Goal: Complete application form

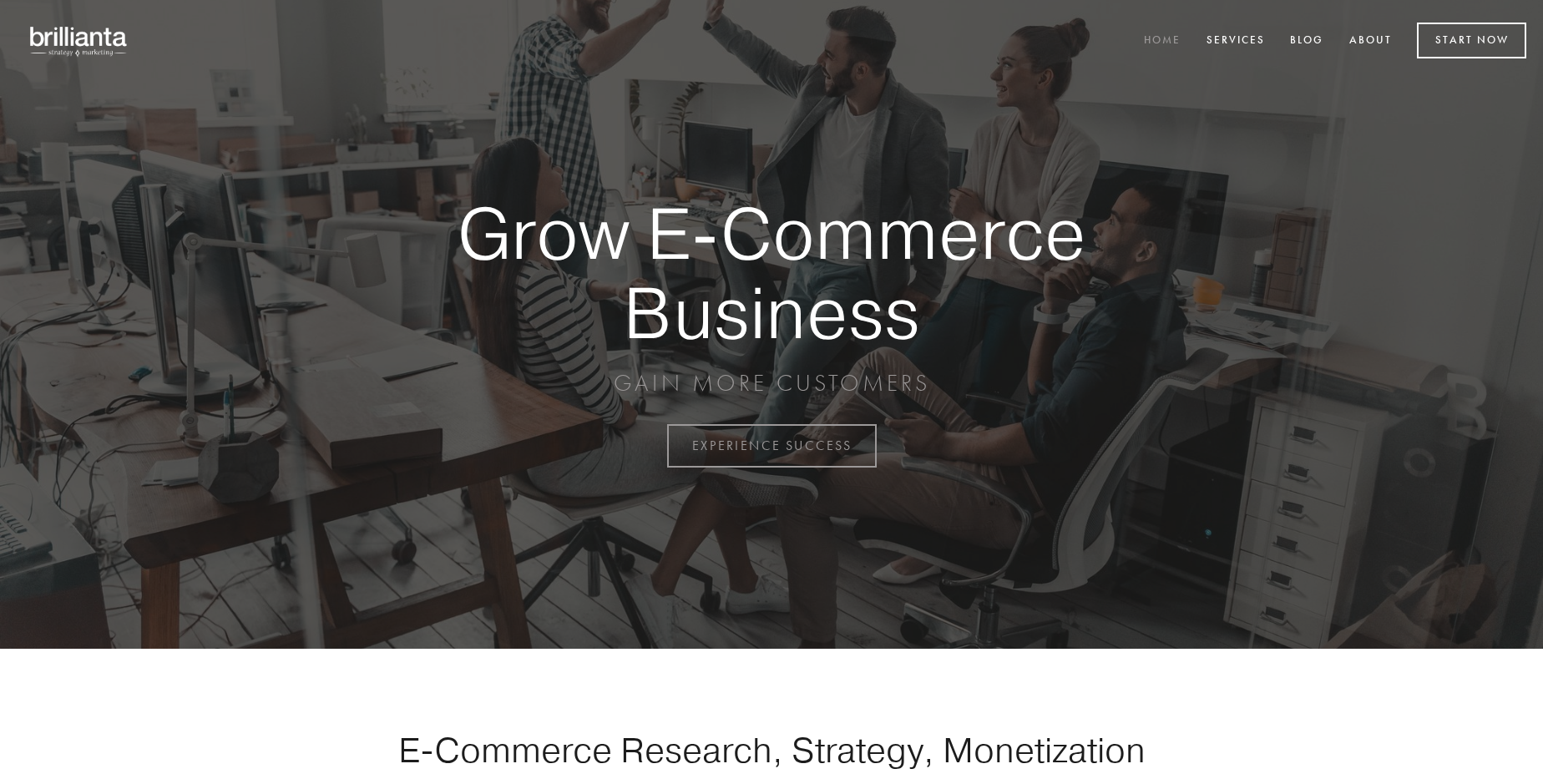
scroll to position [4377, 0]
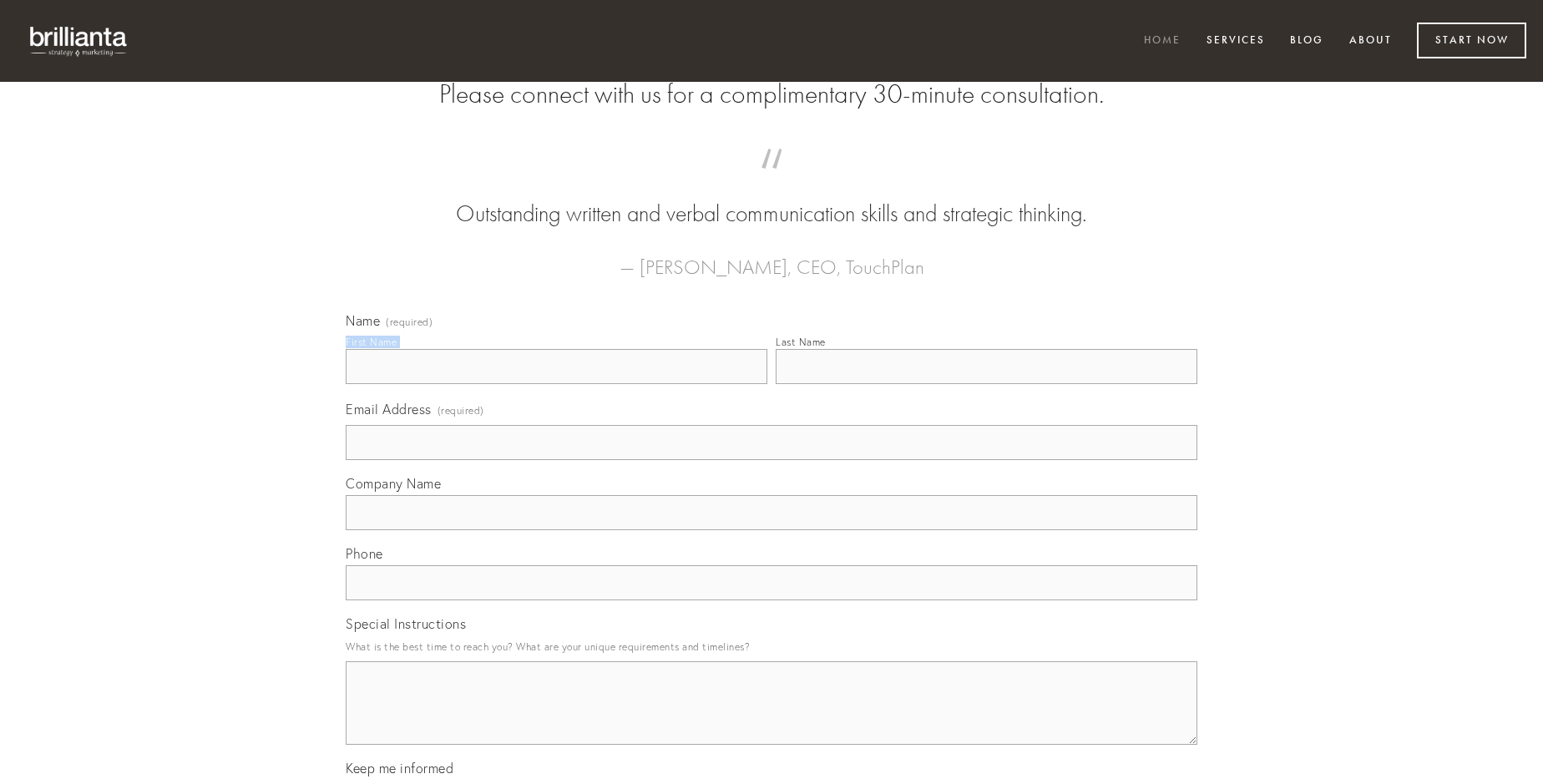
type input "[PERSON_NAME]"
click at [986, 384] on input "Last Name" at bounding box center [987, 366] width 422 height 35
type input "[PERSON_NAME]"
click at [772, 460] on input "Email Address (required)" at bounding box center [772, 442] width 852 height 35
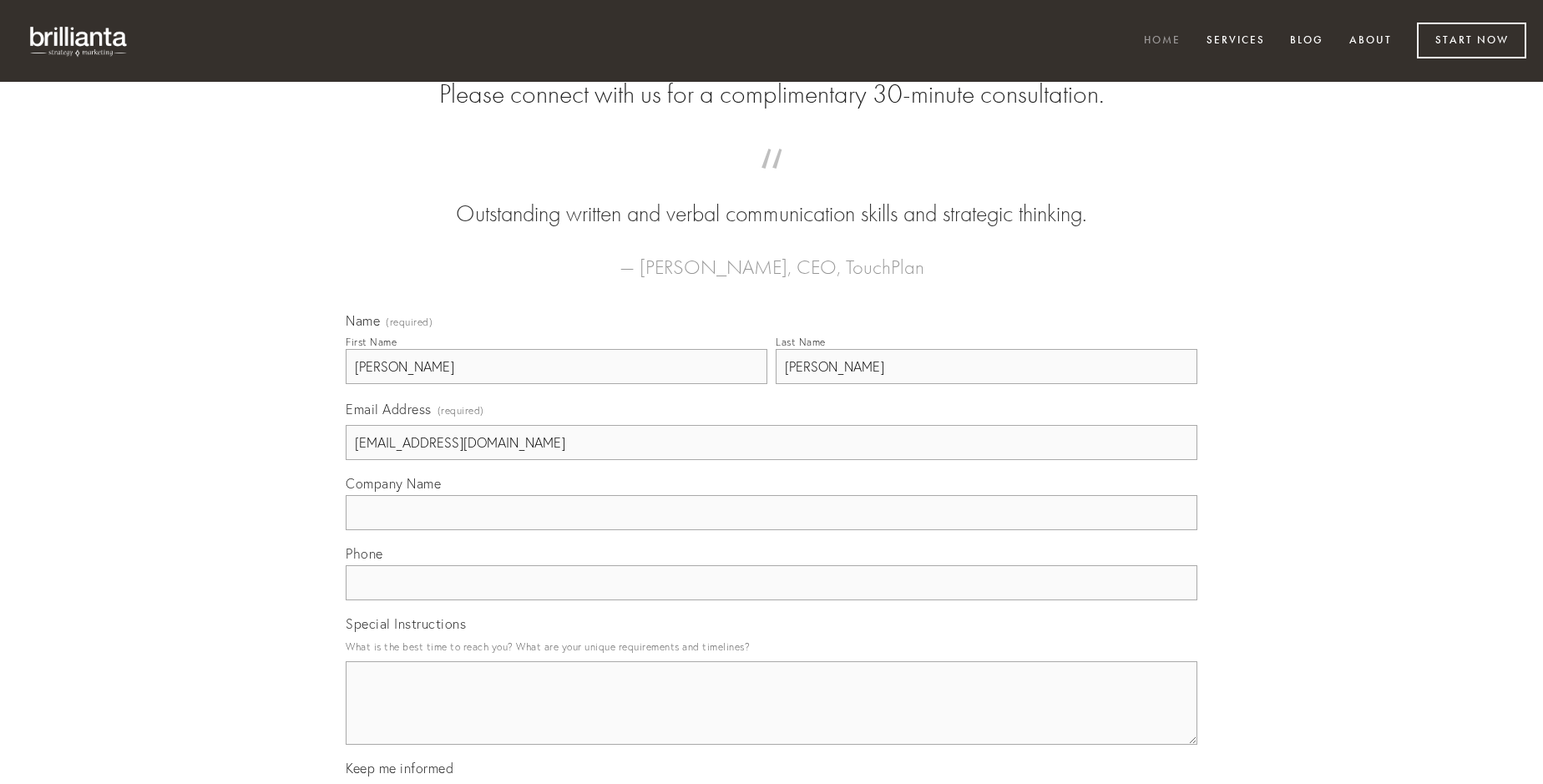
type input "[EMAIL_ADDRESS][DOMAIN_NAME]"
click at [772, 530] on input "Company Name" at bounding box center [772, 512] width 852 height 35
type input "ustulo"
click at [772, 600] on input "text" at bounding box center [772, 582] width 852 height 35
click at [772, 718] on textarea "Special Instructions" at bounding box center [772, 703] width 852 height 84
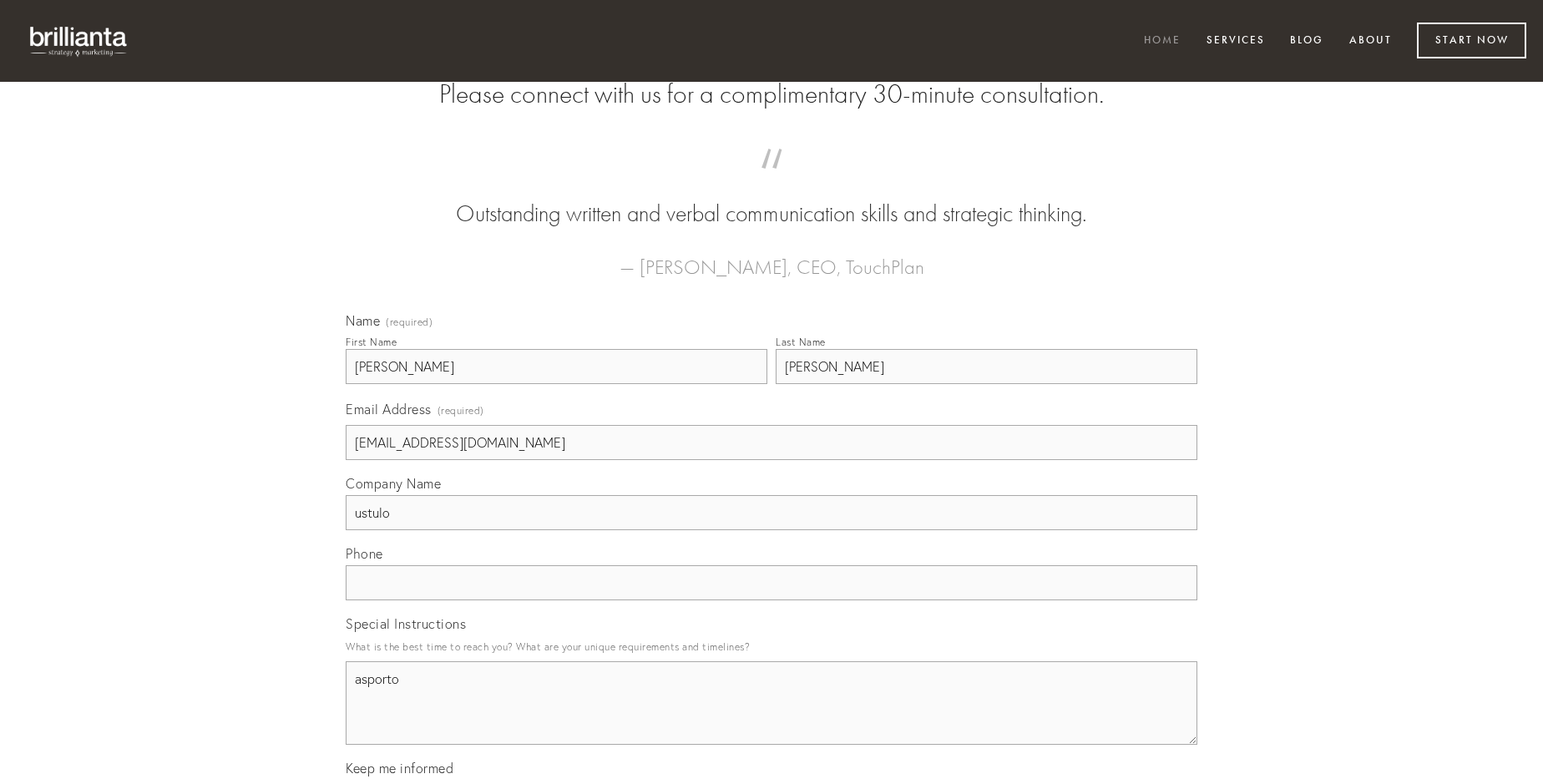
type textarea "asporto"
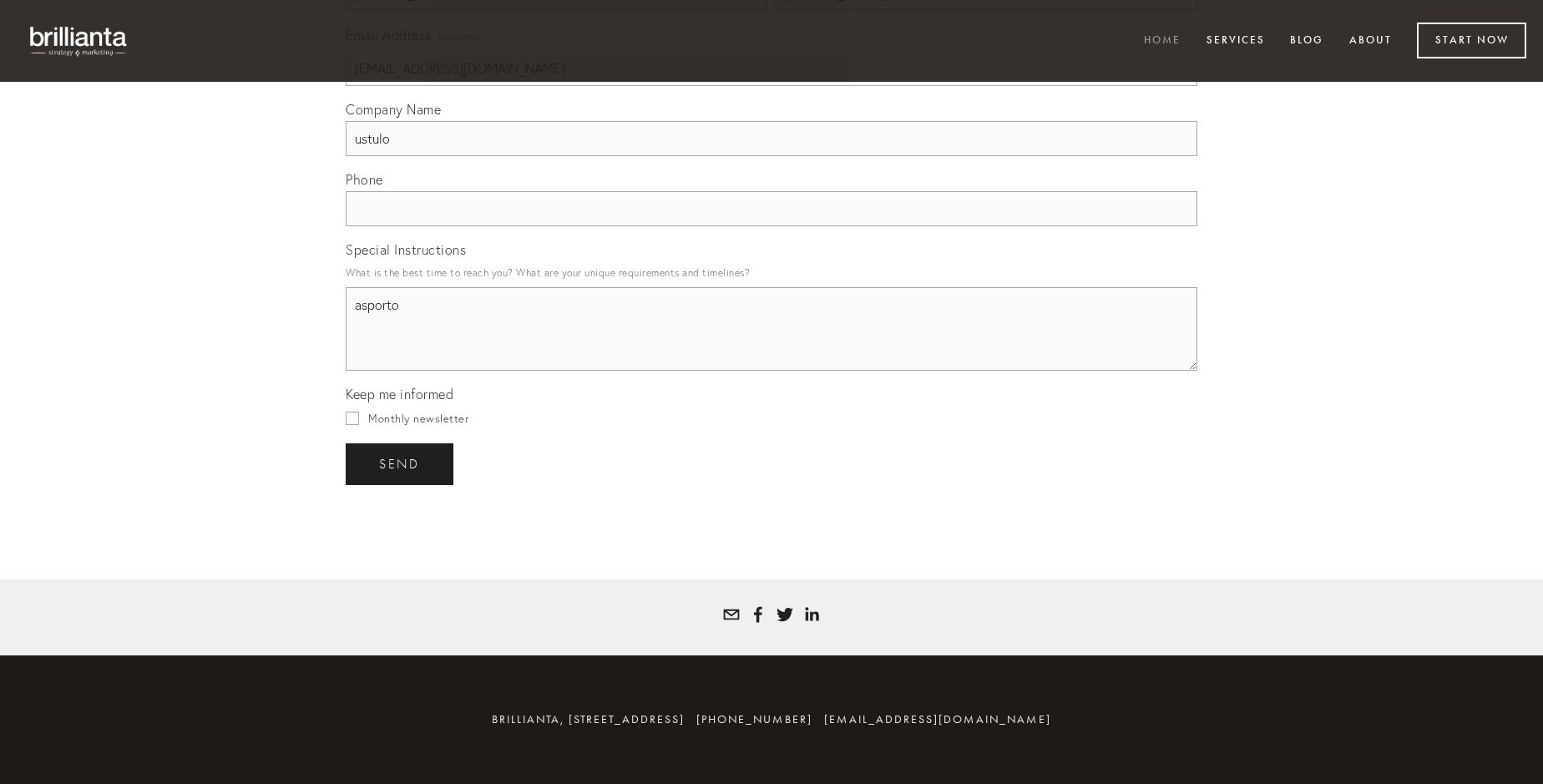
click at [401, 463] on span "send" at bounding box center [399, 464] width 41 height 15
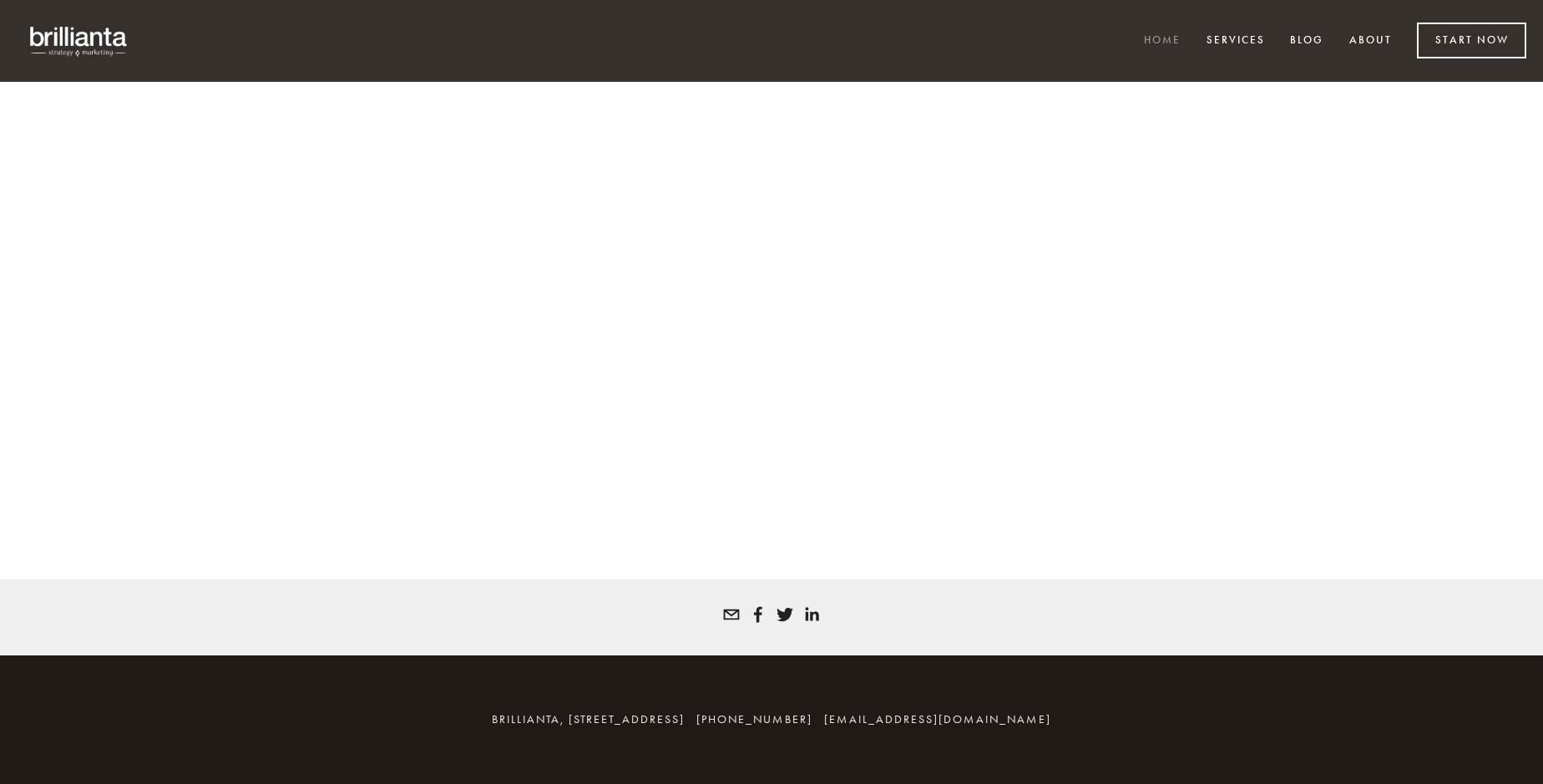
scroll to position [4355, 0]
